Goal: Communication & Community: Answer question/provide support

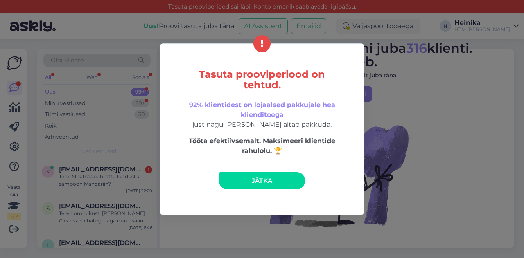
click at [268, 182] on span "Jätka" at bounding box center [262, 181] width 21 height 8
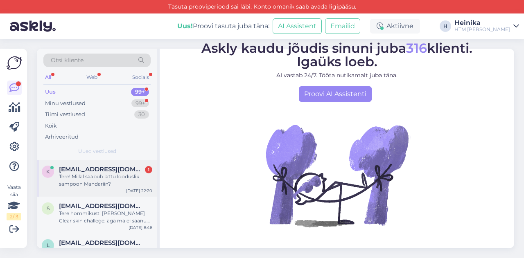
click at [104, 171] on span "[EMAIL_ADDRESS][DOMAIN_NAME]" at bounding box center [101, 169] width 85 height 7
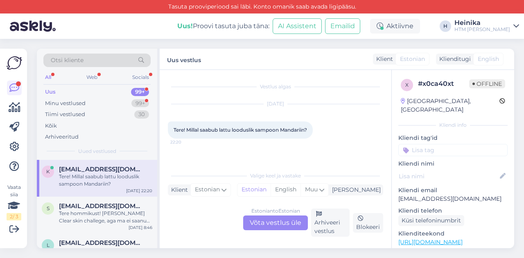
click at [287, 221] on div "Estonian to Estonian Võta vestlus üle" at bounding box center [275, 223] width 65 height 15
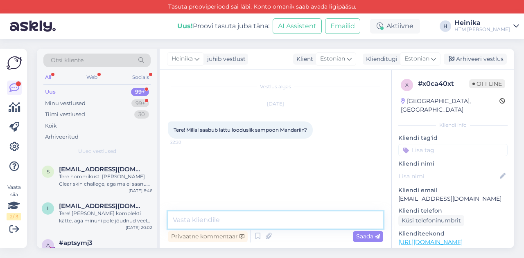
click at [225, 217] on textarea at bounding box center [275, 220] width 215 height 17
click at [319, 218] on textarea "Tere! Aitäh meile kirjutamast! Hetkel ei oska öelda." at bounding box center [275, 220] width 215 height 17
click at [272, 220] on textarea "Tere! Aitäh meile kirjutamast! Hetkel ei oska öelda." at bounding box center [275, 220] width 215 height 17
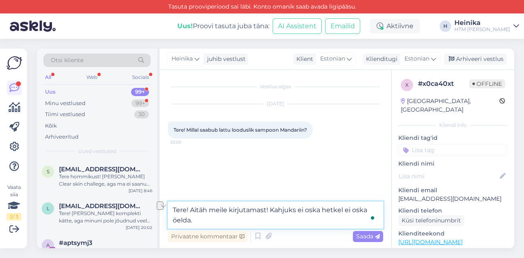
drag, startPoint x: 344, startPoint y: 212, endPoint x: 370, endPoint y: 211, distance: 25.8
click at [370, 211] on textarea "Tere! Aitäh meile kirjutamast! Kahjuks ei oska hetkel ei oska öelda." at bounding box center [275, 215] width 215 height 27
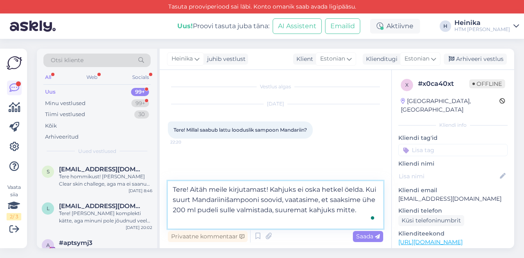
click at [187, 190] on textarea "Tere! Aitäh meile kirjutamast! Kahjuks ei oska hetkel öelda. Kui suurt Mandarii…" at bounding box center [275, 204] width 215 height 47
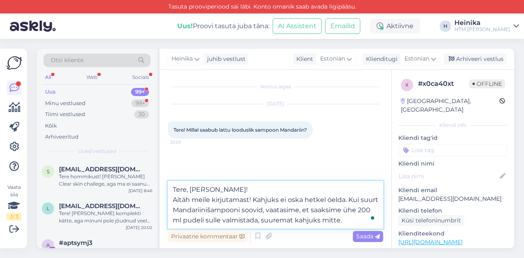
click at [305, 199] on textarea "Tere, [PERSON_NAME]! Aitäh meile kirjutamast! Kahjuks ei oska hetkel öelda. Kui…" at bounding box center [275, 204] width 215 height 47
click at [242, 210] on textarea "Tere, [PERSON_NAME]! Aitäh meile kirjutamast! Kahjuks ei oska hetkel öelda. Kui…" at bounding box center [275, 204] width 215 height 47
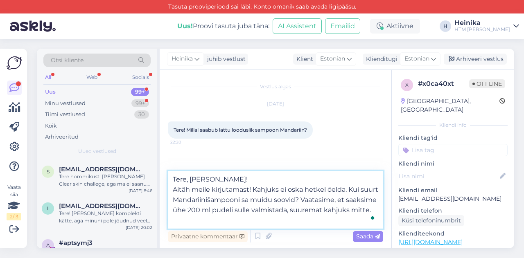
click at [379, 200] on textarea "Tere, [PERSON_NAME]! Aitäh meile kirjutamast! Kahjuks ei oska hetkel öelda. Kui…" at bounding box center [275, 200] width 215 height 58
drag, startPoint x: 249, startPoint y: 210, endPoint x: 265, endPoint y: 210, distance: 16.4
click at [265, 210] on textarea "Tere, [PERSON_NAME]! Aitäh meile kirjutamast! Kahjuks ei oska hetkel öelda. Kui…" at bounding box center [275, 200] width 215 height 58
click at [373, 211] on textarea "Tere, [PERSON_NAME]! Aitäh meile kirjutamast! Kahjuks ei oska hetkel öelda. Kui…" at bounding box center [275, 200] width 215 height 58
type textarea "Tere, [PERSON_NAME]! Aitäh meile kirjutamast! Kahjuks ei oska hetkel öelda. Kui…"
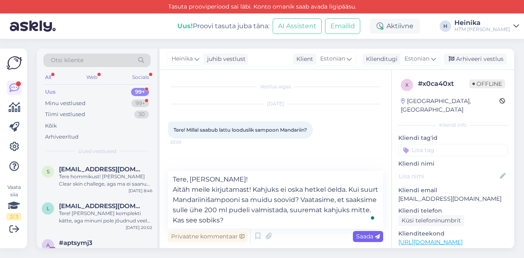
click at [370, 237] on span "Saada" at bounding box center [368, 236] width 24 height 7
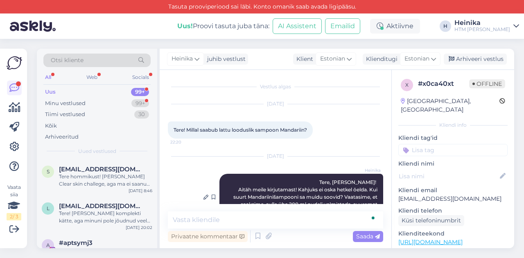
scroll to position [25, 0]
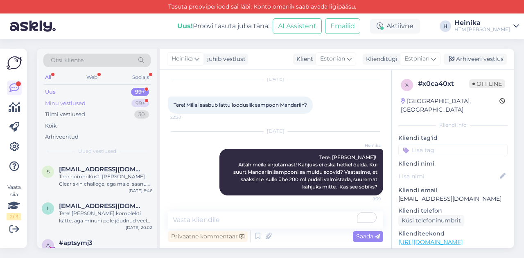
click at [66, 104] on div "Minu vestlused" at bounding box center [65, 103] width 41 height 8
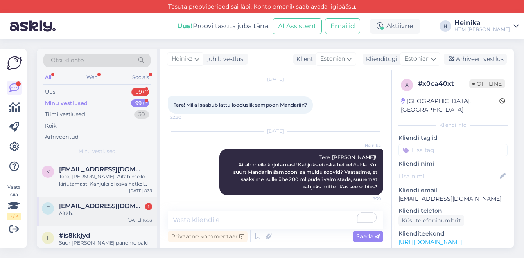
click at [105, 209] on span "[EMAIL_ADDRESS][DOMAIN_NAME]" at bounding box center [101, 206] width 85 height 7
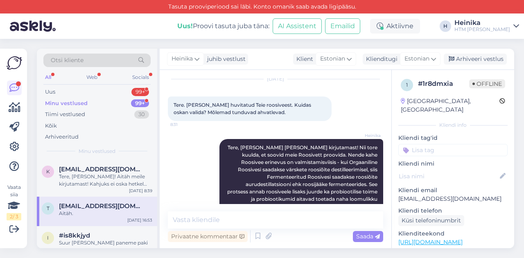
scroll to position [117, 0]
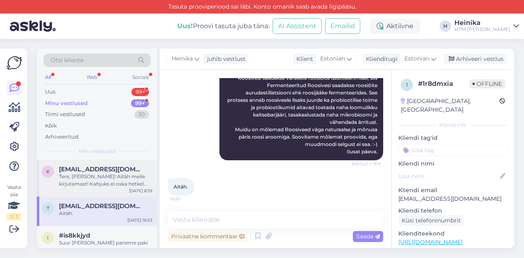
click at [93, 178] on div "Tere, [PERSON_NAME]! Aitäh meile kirjutamast! Kahjuks ei oska hetkel öelda. Kui…" at bounding box center [105, 180] width 93 height 15
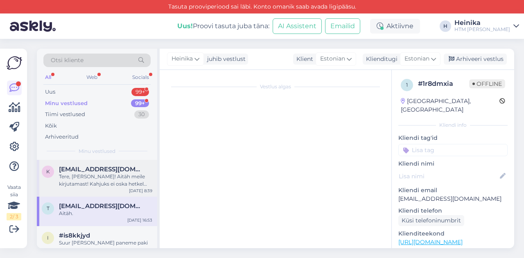
scroll to position [25, 0]
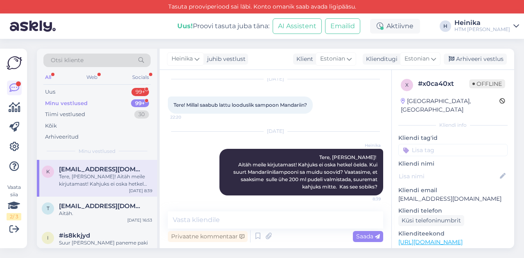
click at [84, 103] on div "Minu vestlused" at bounding box center [66, 103] width 43 height 8
click at [81, 93] on div "Uus 99+" at bounding box center [96, 91] width 107 height 11
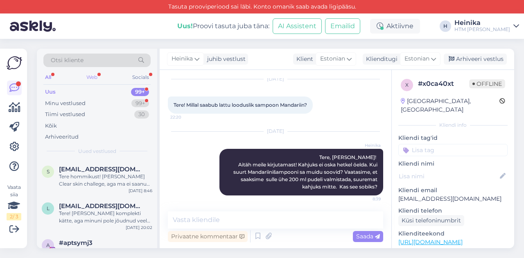
click at [95, 73] on div "Web" at bounding box center [92, 77] width 14 height 11
click at [48, 75] on div "All" at bounding box center [47, 77] width 9 height 11
click at [74, 104] on div "Minu vestlused" at bounding box center [65, 103] width 41 height 8
